Goal: Complete application form

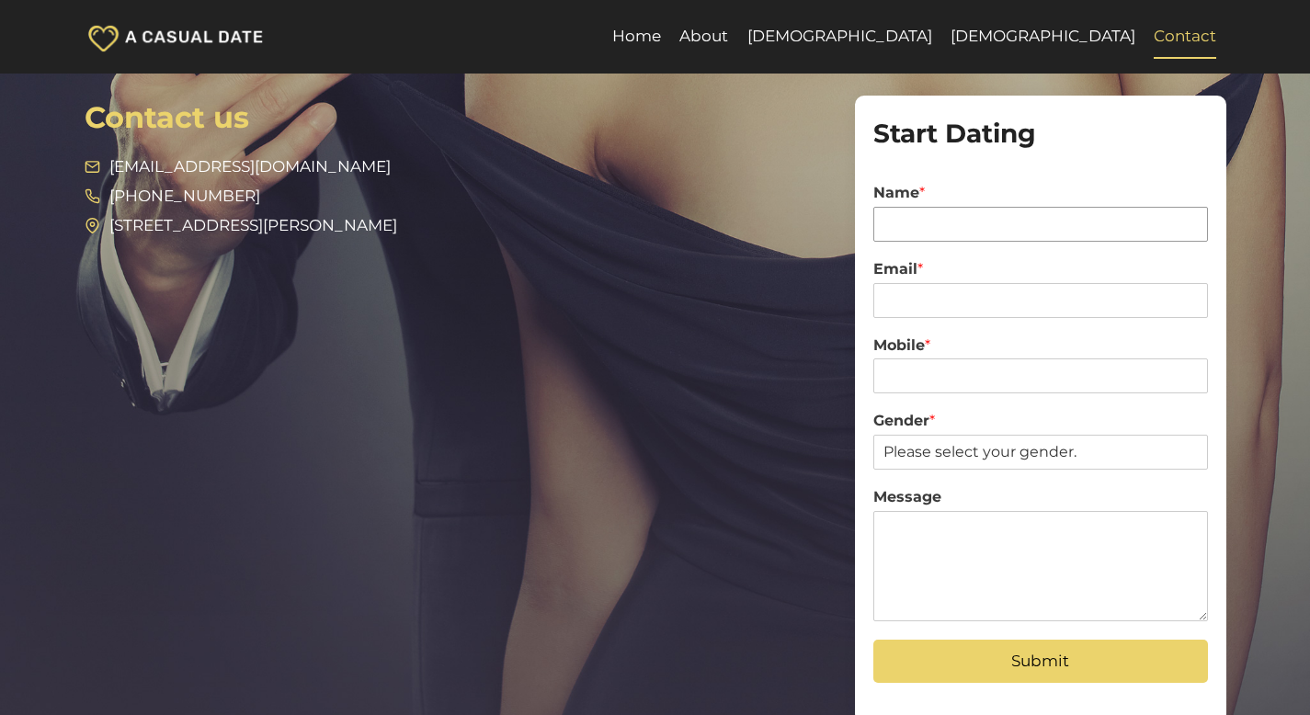
click at [953, 226] on input "Name *" at bounding box center [1040, 224] width 334 height 35
type input "Vuk Podinic"
click at [929, 289] on input "Email *" at bounding box center [1040, 300] width 334 height 35
type input "vuk@digitalpod.com.au"
click at [966, 370] on input "Mobile *" at bounding box center [1040, 375] width 334 height 35
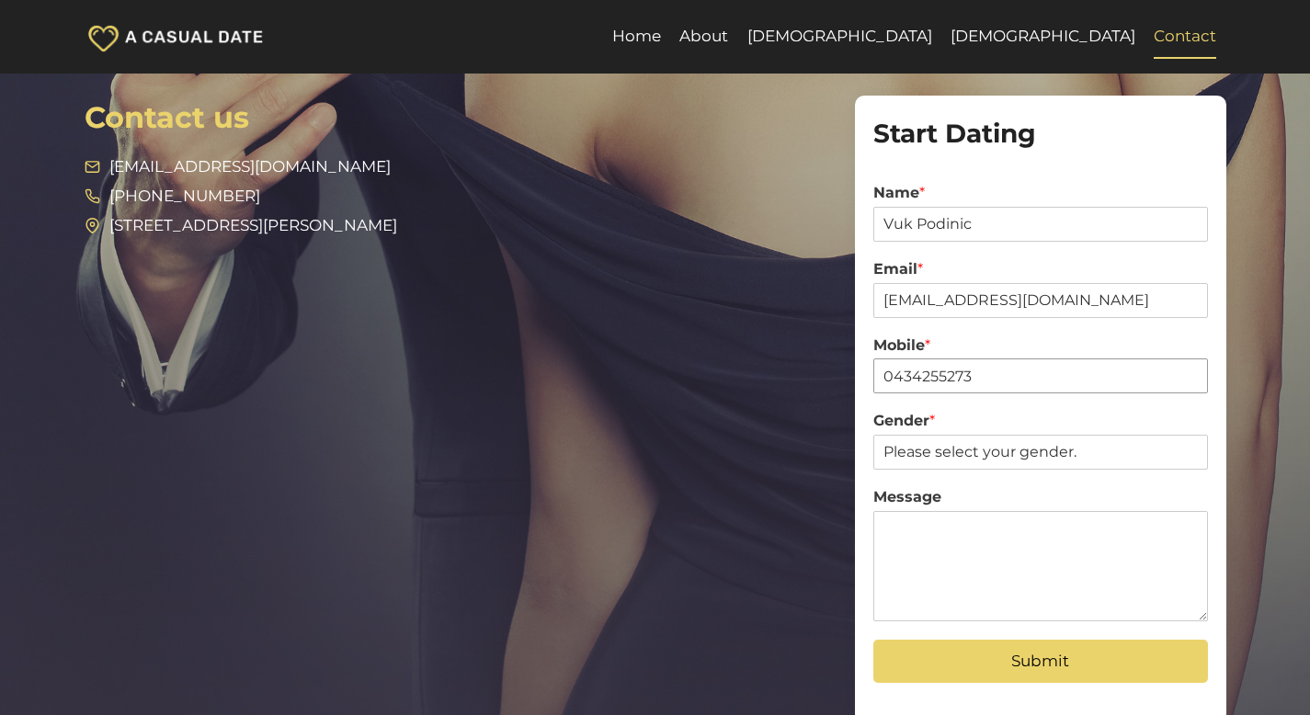
type input "0434255273"
click at [961, 450] on select "Please select your gender. Male Female" at bounding box center [1040, 452] width 334 height 35
select select "[DEMOGRAPHIC_DATA]"
click at [873, 435] on select "Please select your gender. Male Female" at bounding box center [1040, 452] width 334 height 35
click at [933, 552] on textarea "Message" at bounding box center [1040, 566] width 334 height 110
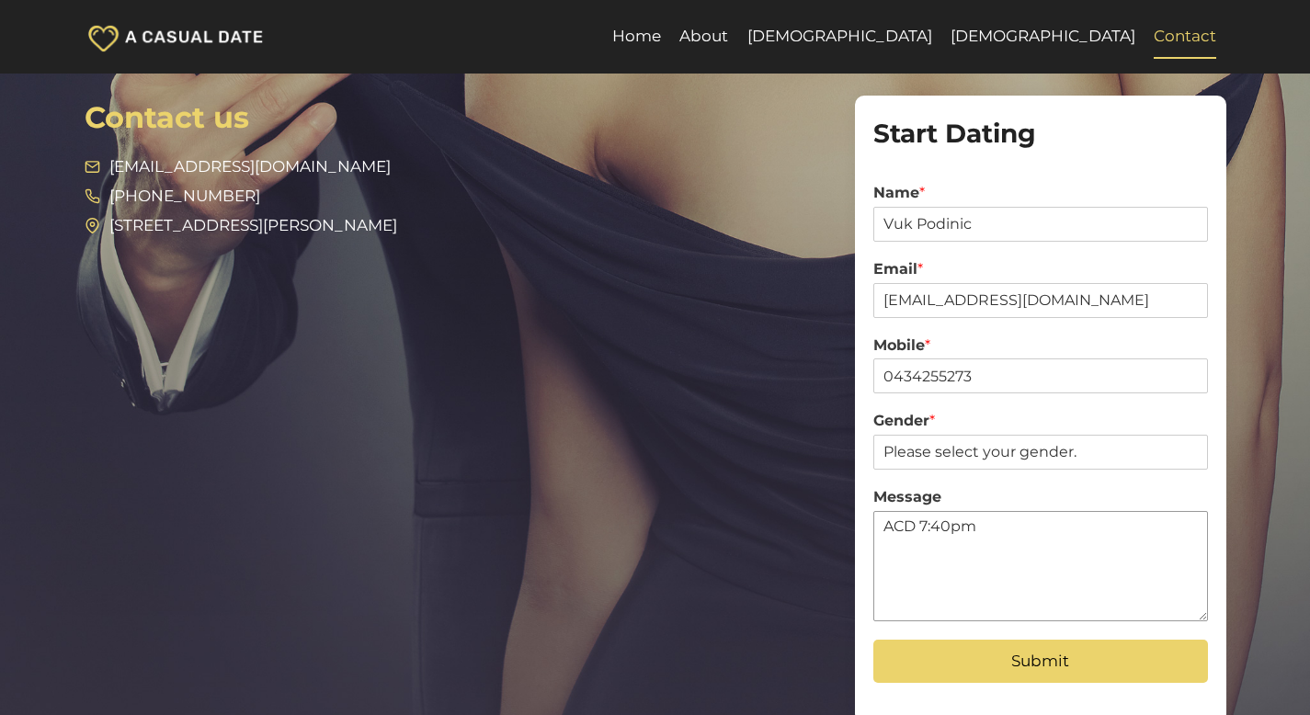
type textarea "ACD 7:40pm"
click at [994, 677] on button "Submit" at bounding box center [1040, 661] width 334 height 43
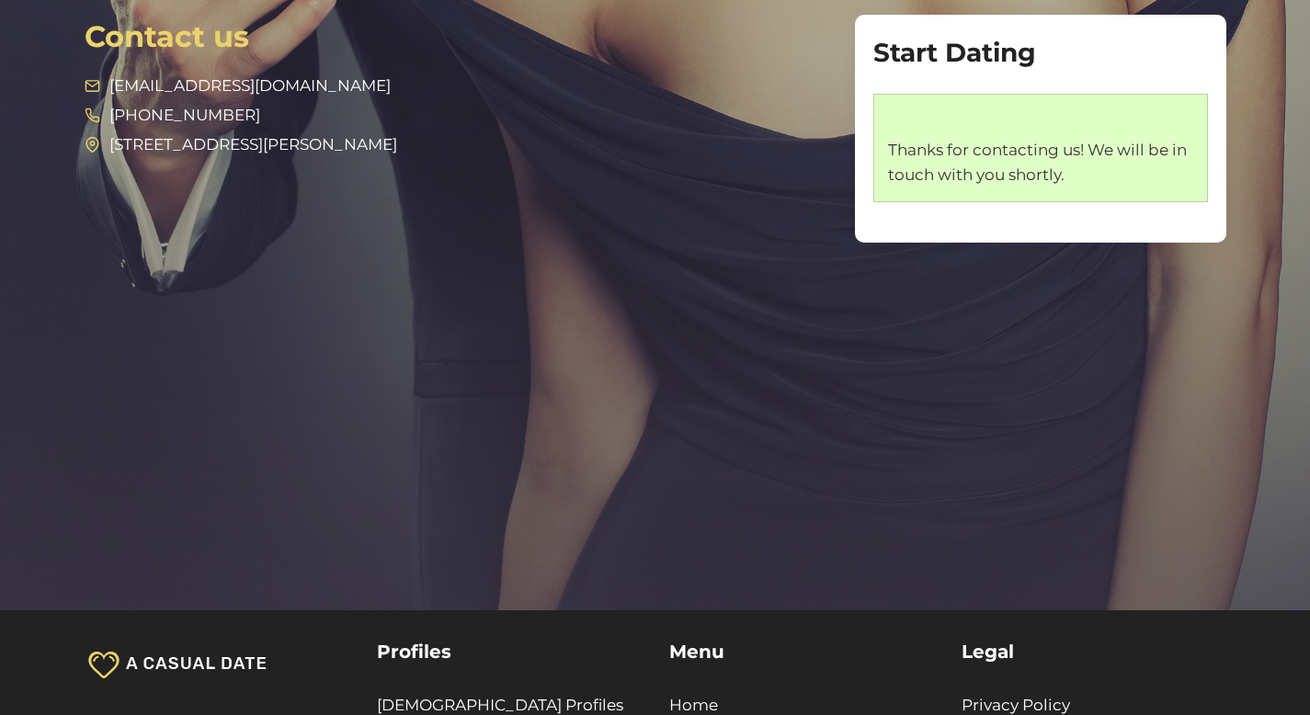
scroll to position [83, 0]
